Goal: Find specific page/section: Find specific page/section

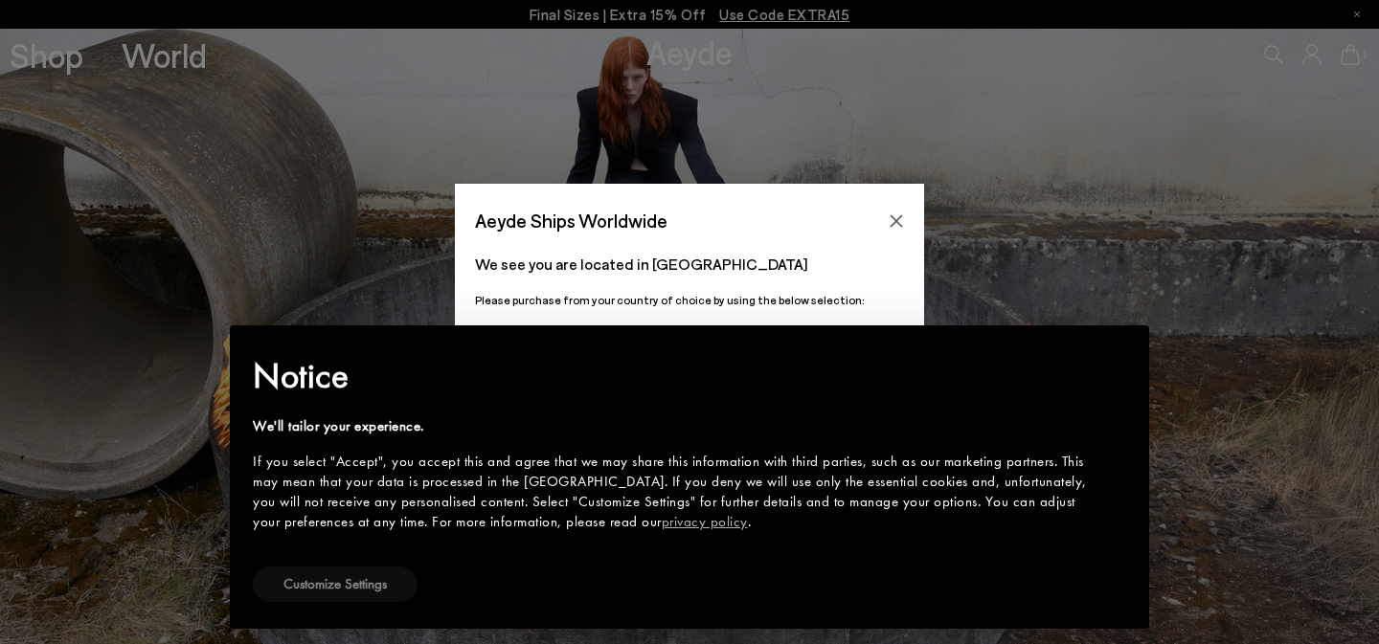
click at [338, 591] on button "Customize Settings" at bounding box center [335, 584] width 165 height 35
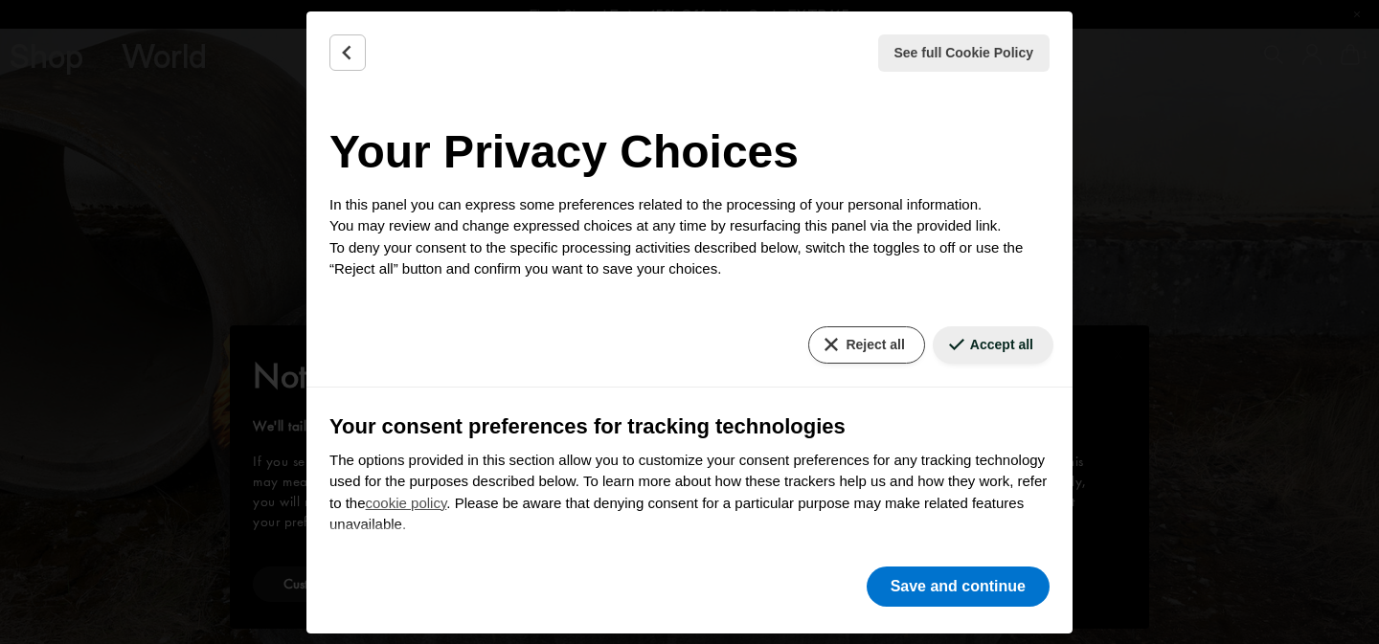
click at [858, 336] on button "Reject all" at bounding box center [866, 345] width 116 height 37
click at [910, 591] on button "Save and continue" at bounding box center [958, 587] width 183 height 40
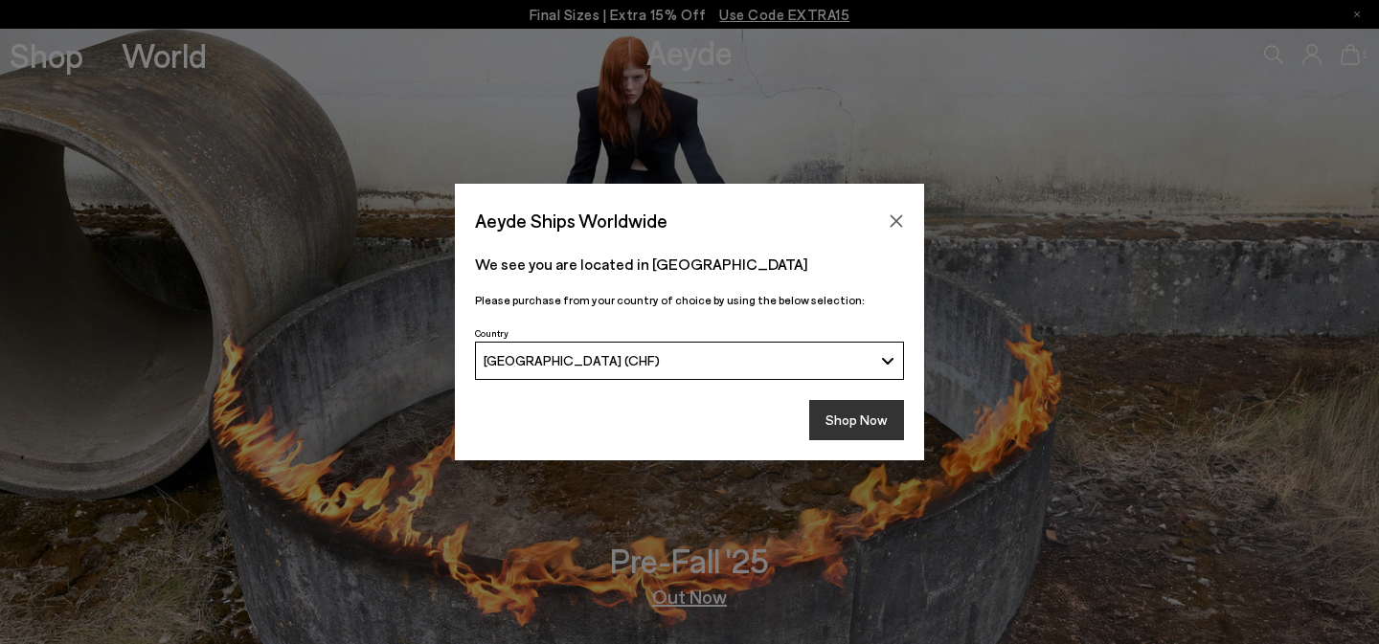
click at [845, 411] on button "Shop Now" at bounding box center [856, 420] width 95 height 40
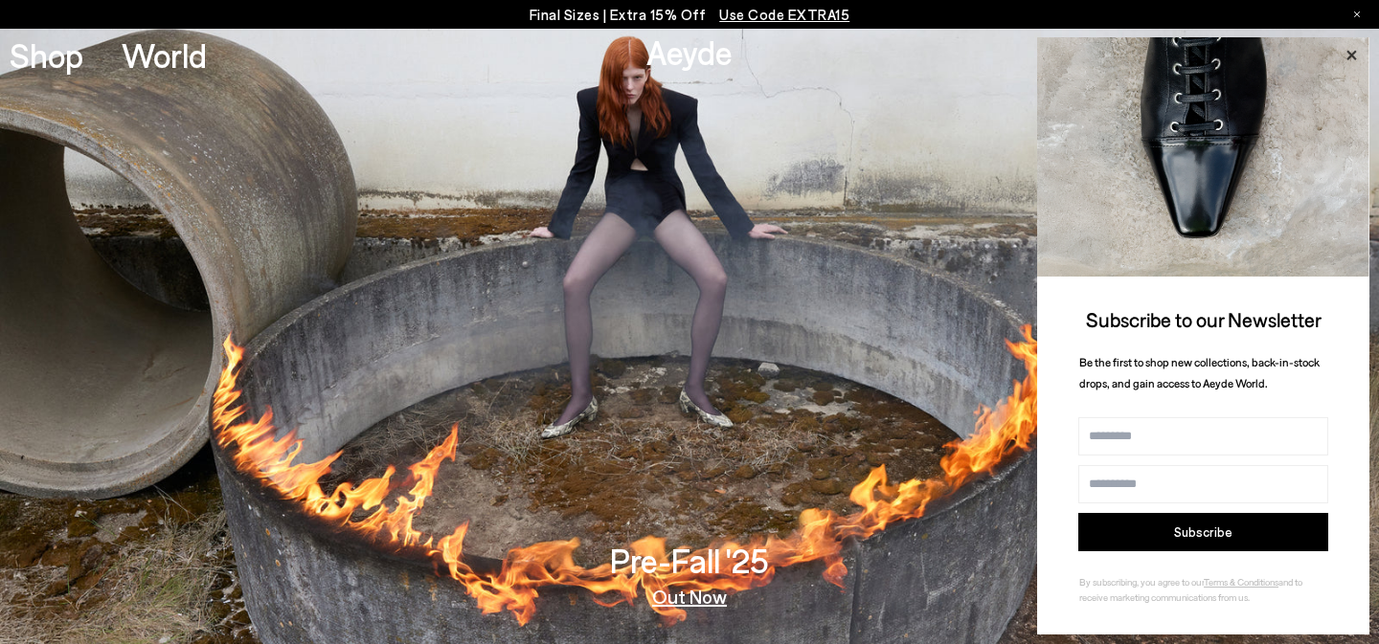
click at [1357, 53] on icon at bounding box center [1351, 55] width 25 height 25
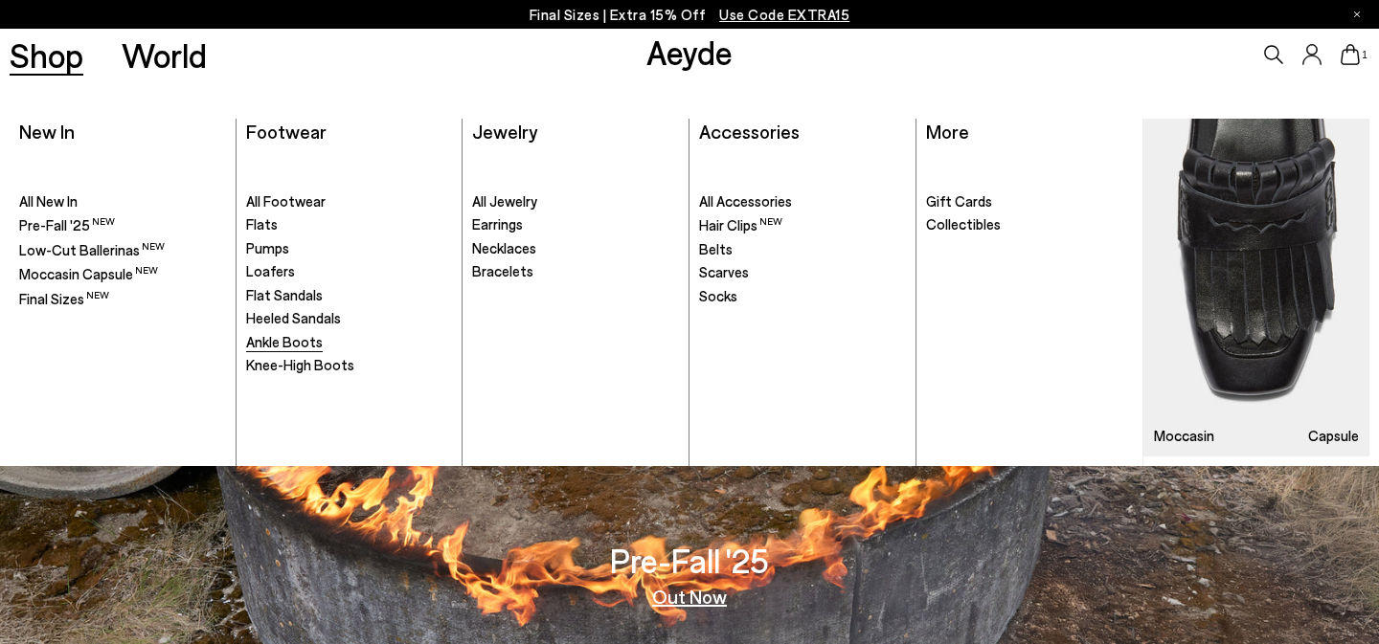
click at [286, 336] on span "Ankle Boots" at bounding box center [284, 341] width 77 height 17
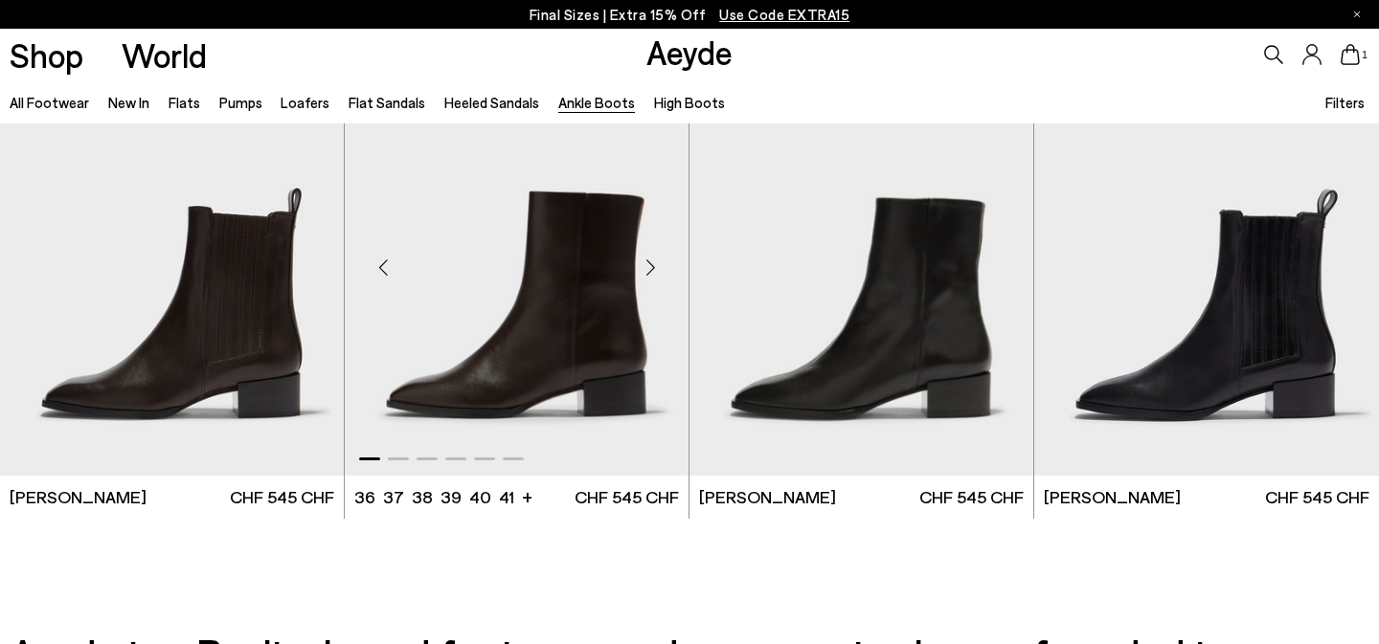
scroll to position [3885, 0]
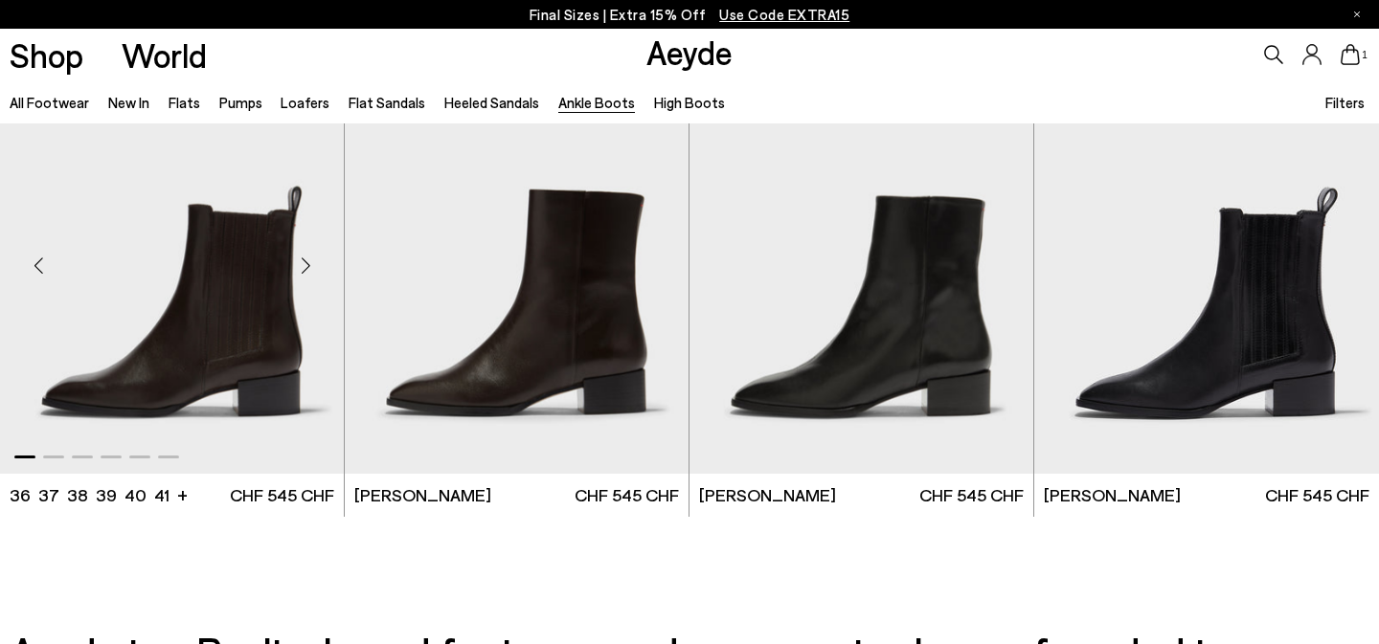
click at [301, 257] on div "Next slide" at bounding box center [305, 265] width 57 height 57
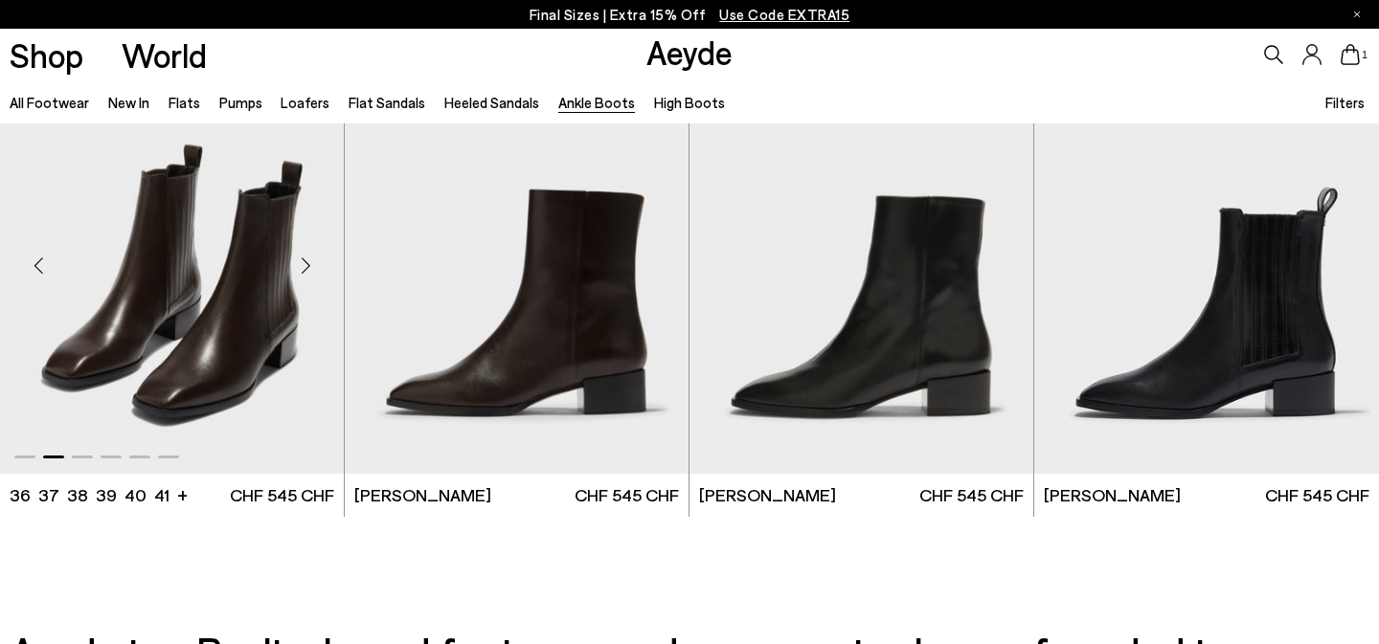
click at [301, 257] on div "Next slide" at bounding box center [305, 265] width 57 height 57
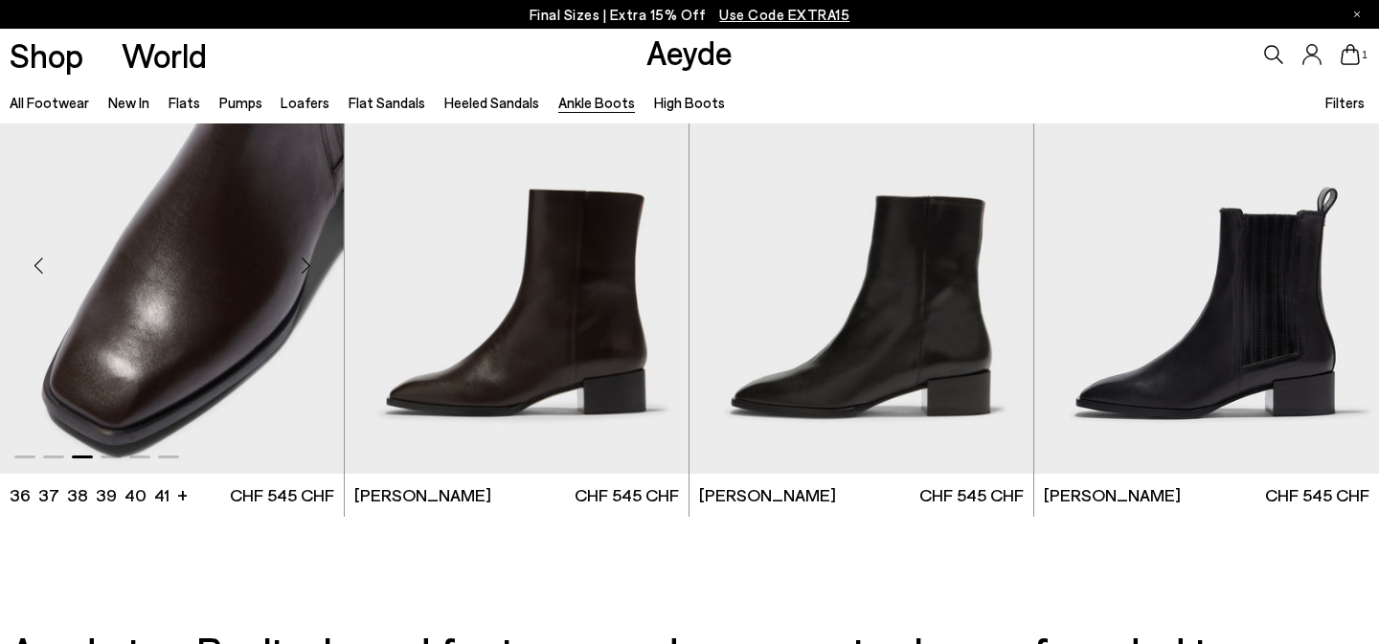
click at [301, 257] on div "Next slide" at bounding box center [305, 265] width 57 height 57
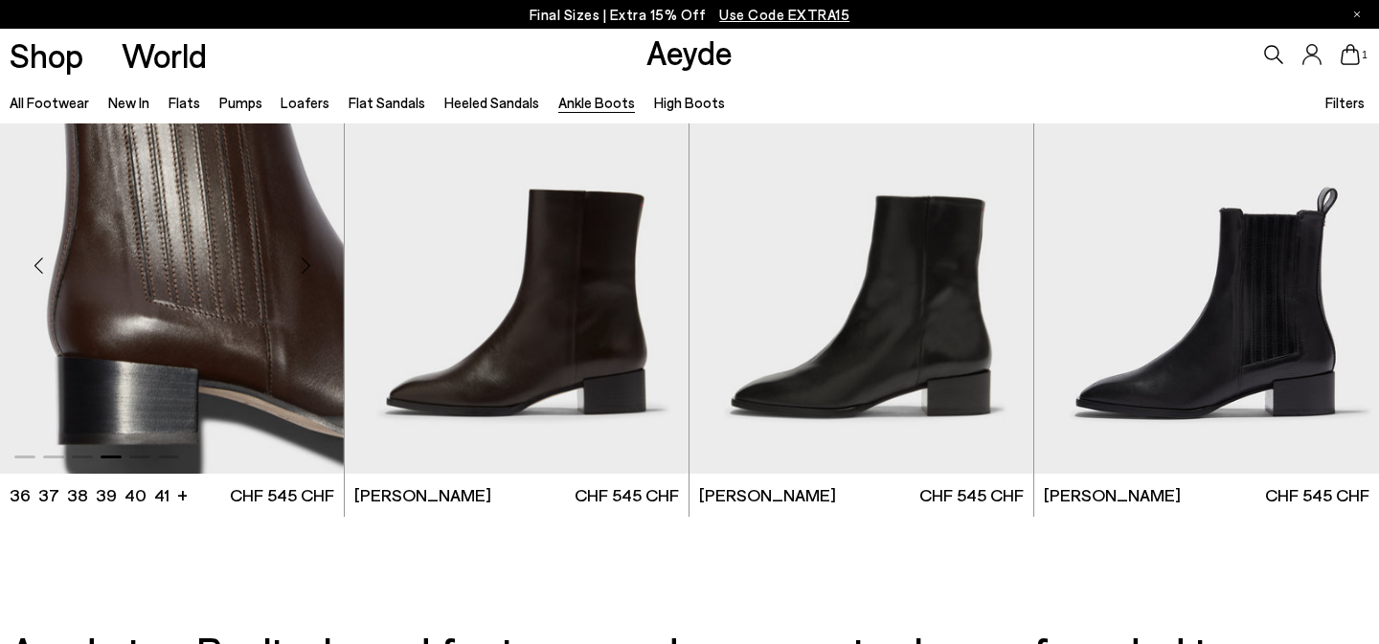
click at [301, 257] on div "Next slide" at bounding box center [305, 265] width 57 height 57
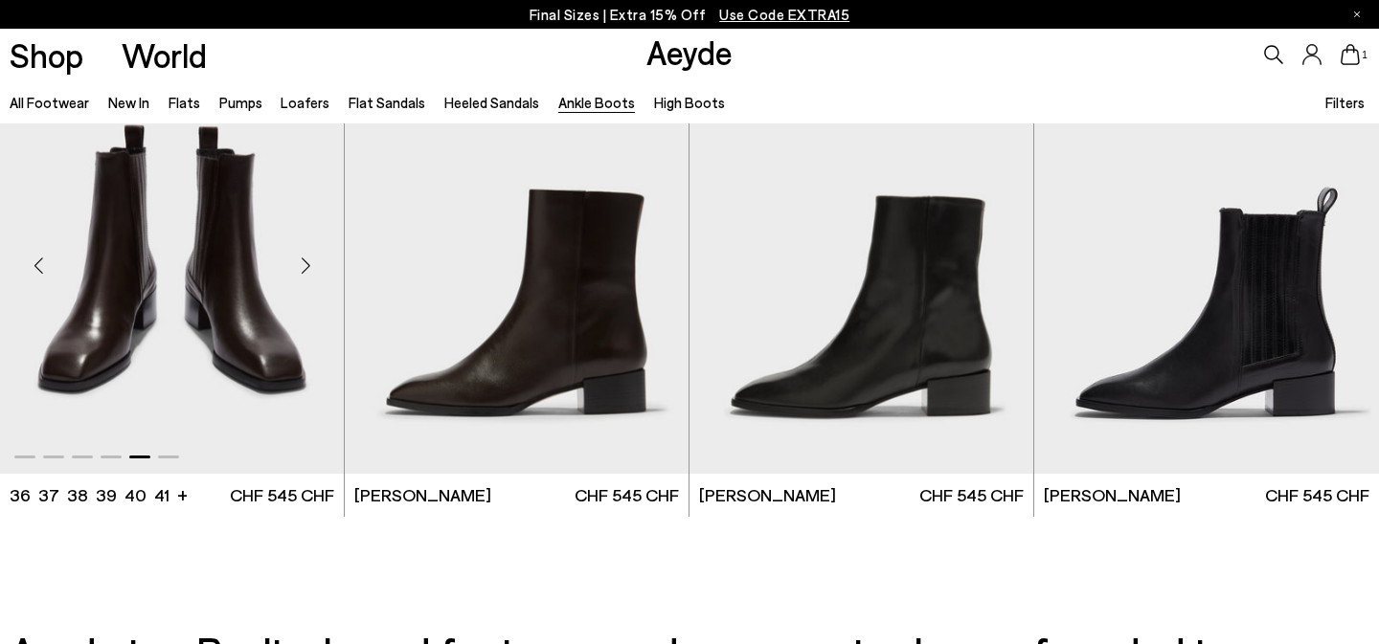
click at [301, 257] on div "Next slide" at bounding box center [305, 265] width 57 height 57
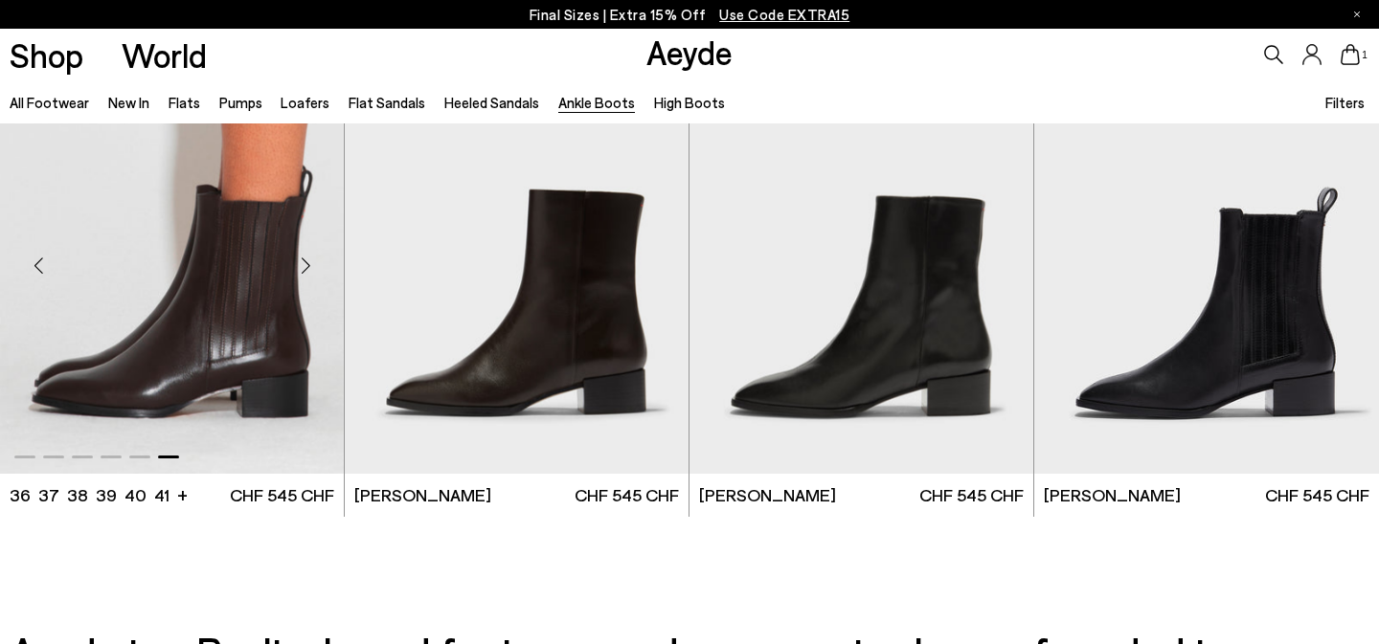
click at [301, 257] on div "Next slide" at bounding box center [305, 265] width 57 height 57
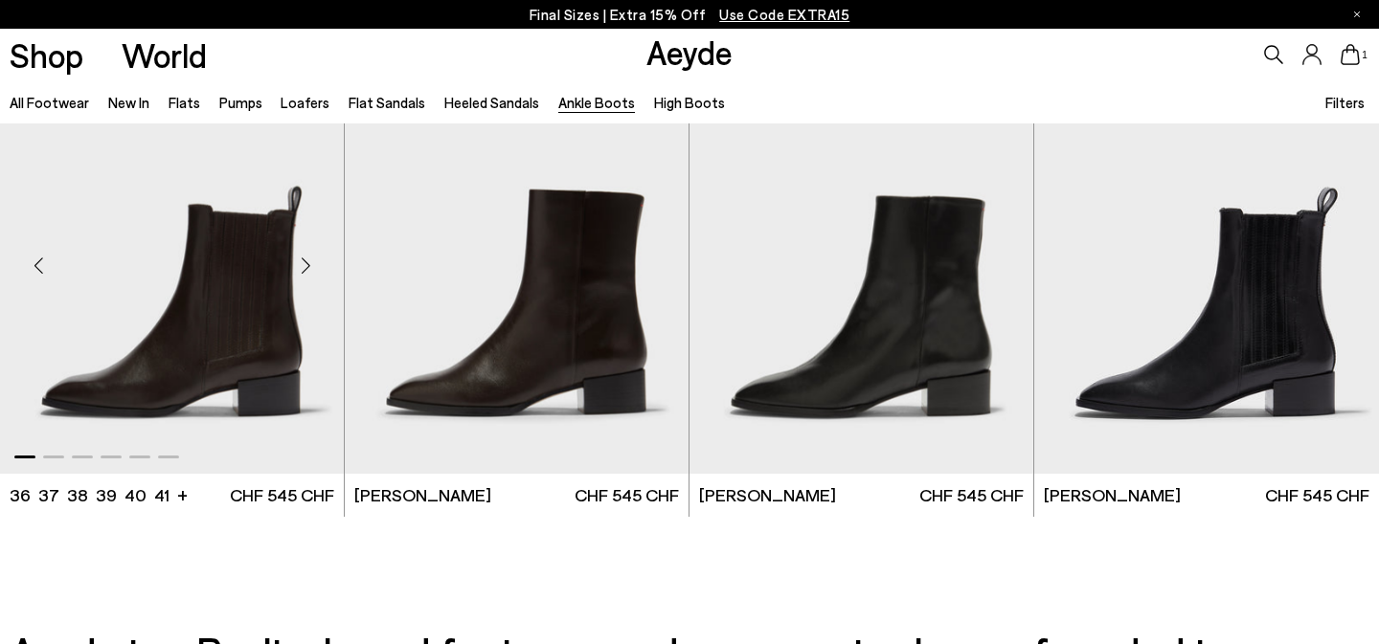
click at [301, 257] on div "Next slide" at bounding box center [305, 265] width 57 height 57
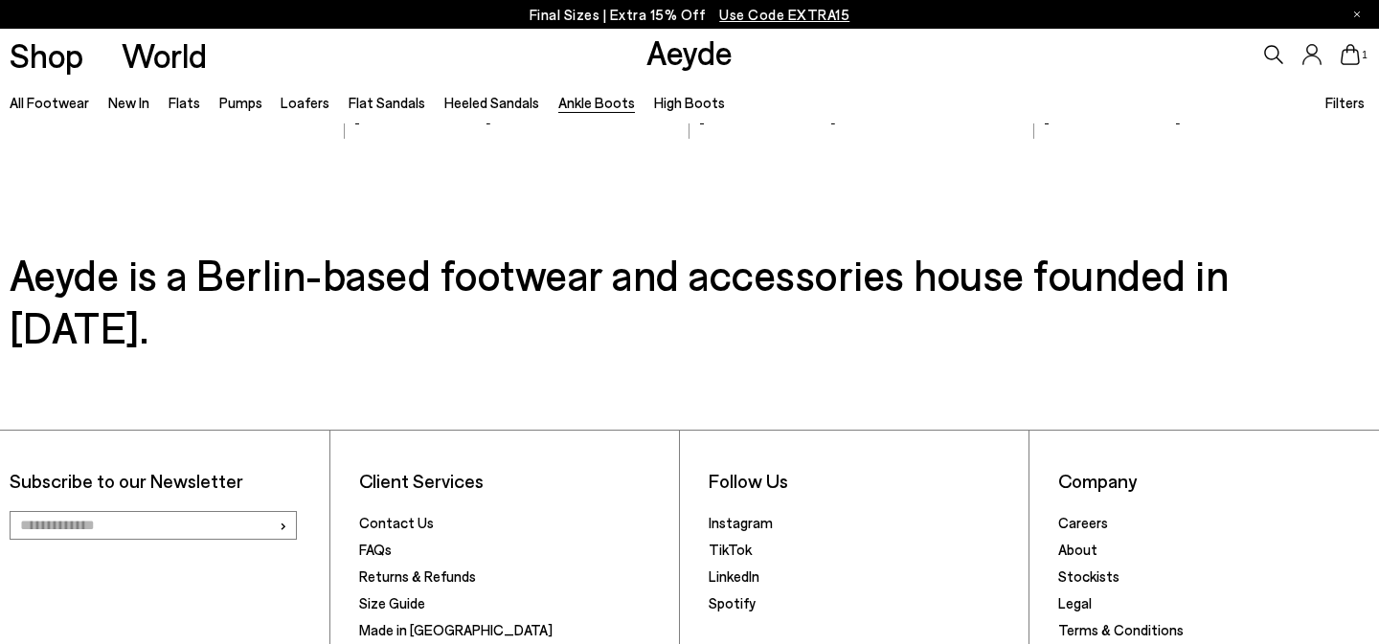
scroll to position [4272, 0]
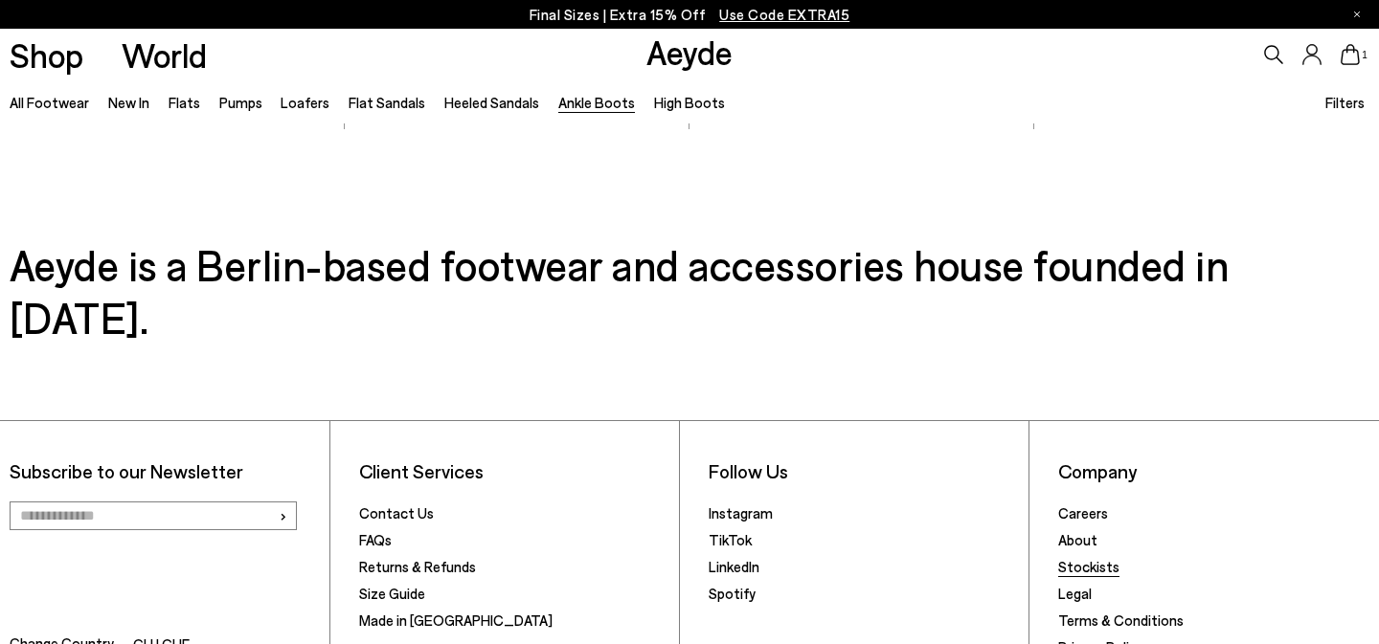
click at [1097, 558] on link "Stockists" at bounding box center [1088, 566] width 61 height 17
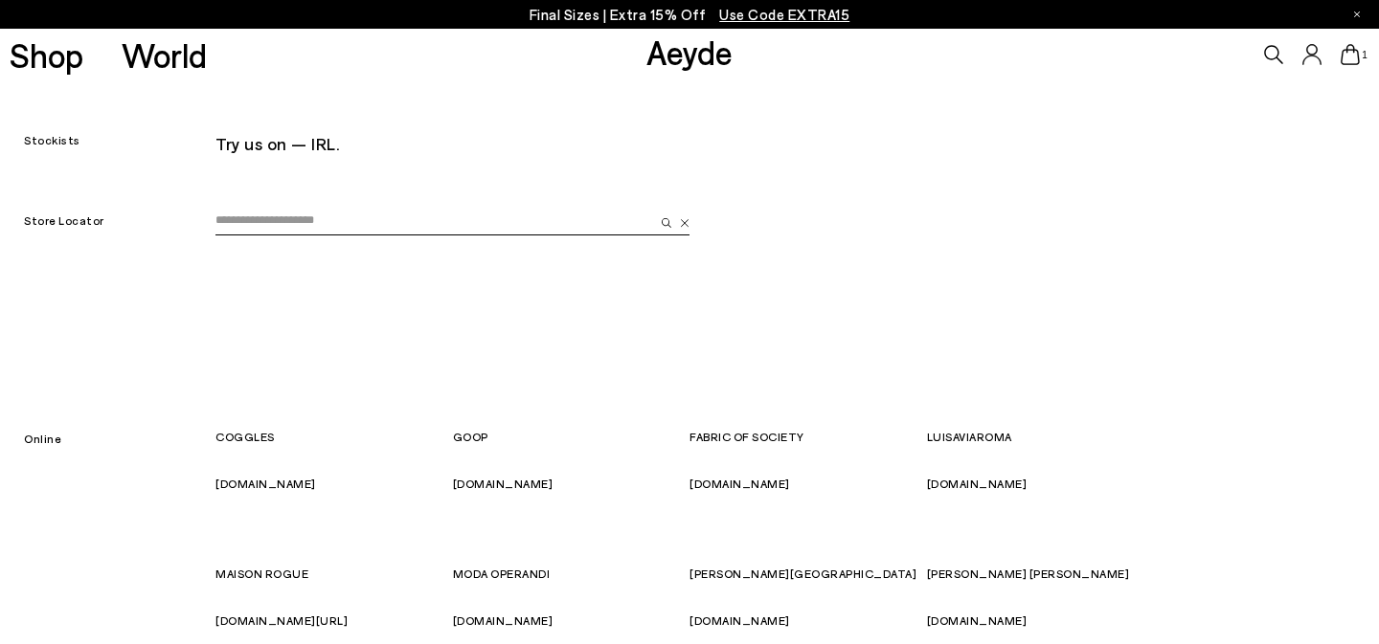
click at [304, 224] on input "email" at bounding box center [434, 221] width 439 height 29
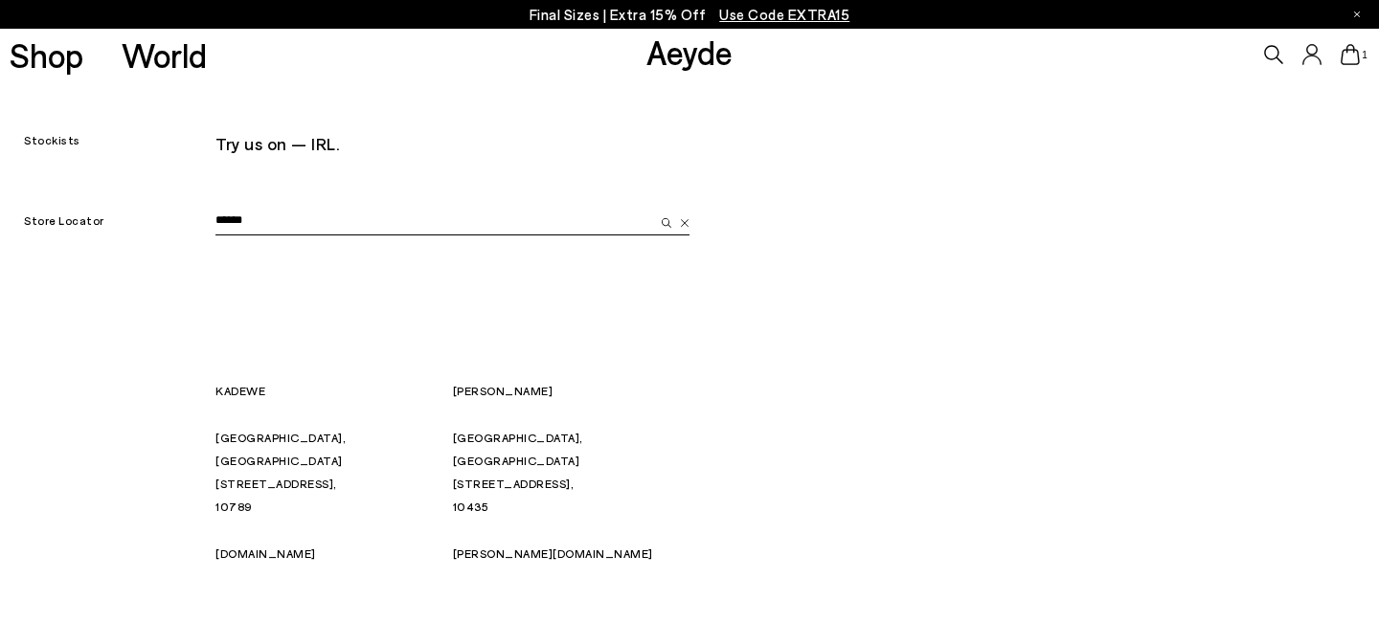
type input "******"
